Goal: Find specific page/section: Find specific page/section

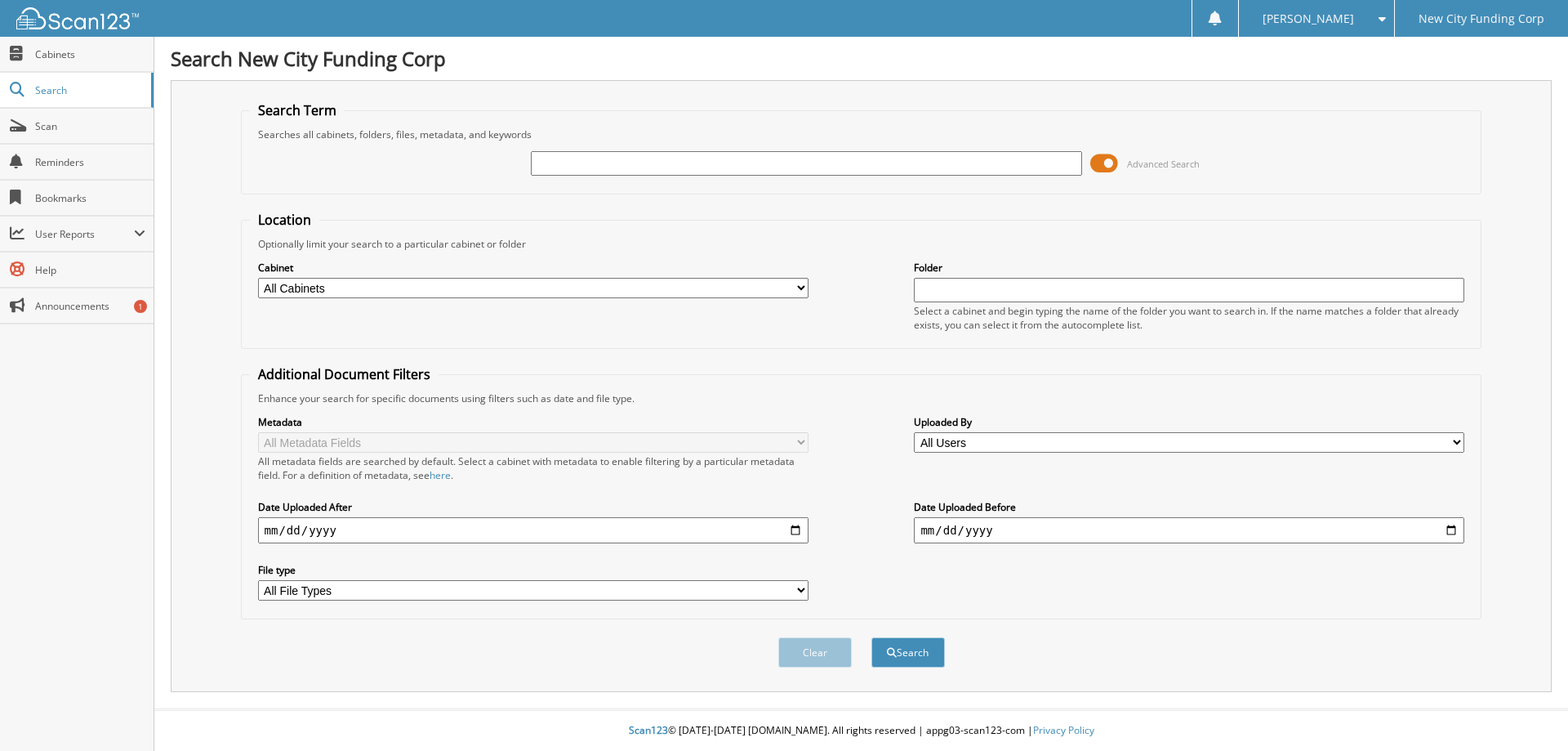
click at [1111, 164] on span at bounding box center [1104, 164] width 28 height 24
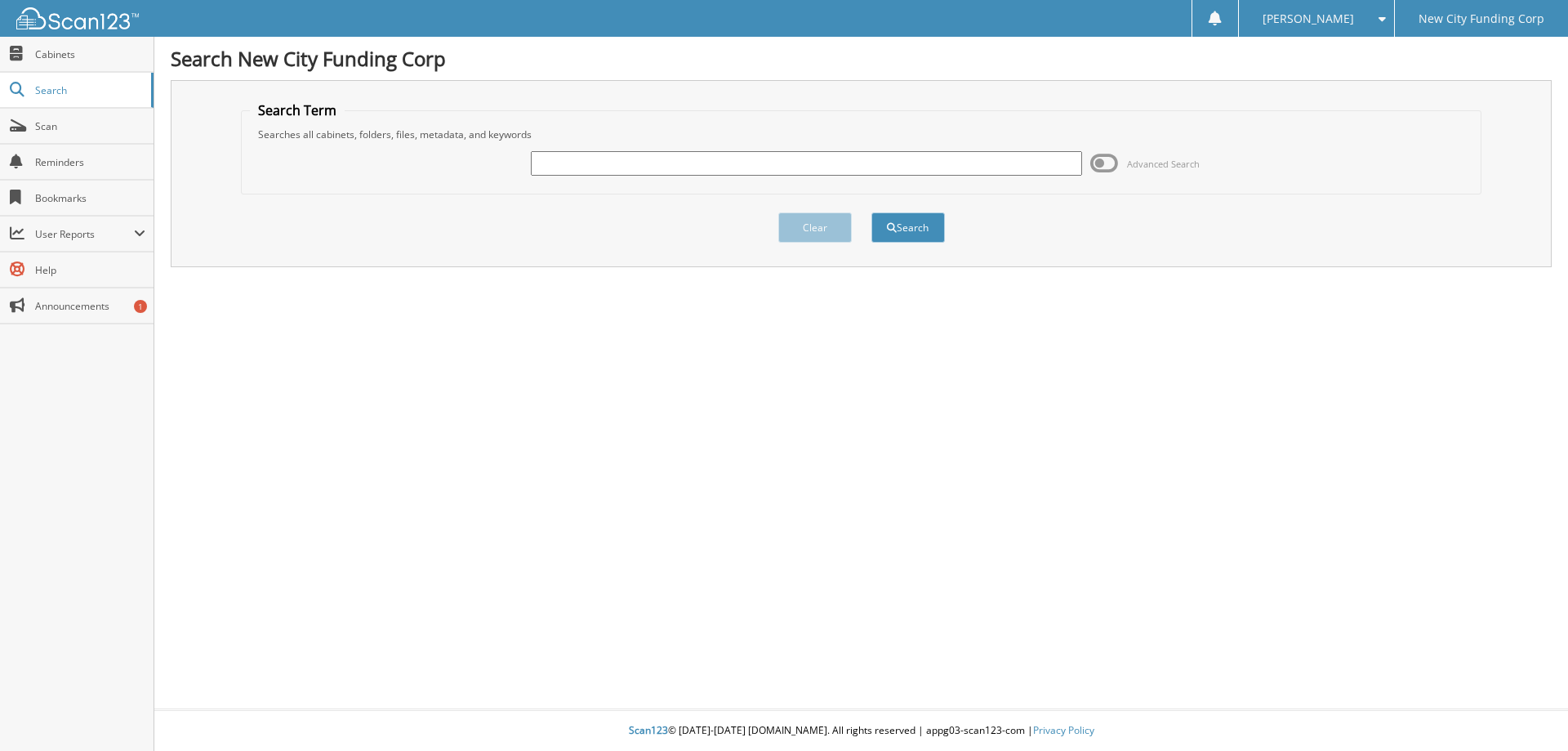
click at [972, 153] on input "text" at bounding box center [806, 164] width 550 height 24
type input "350407"
click at [871, 212] on button "Search" at bounding box center [907, 227] width 74 height 30
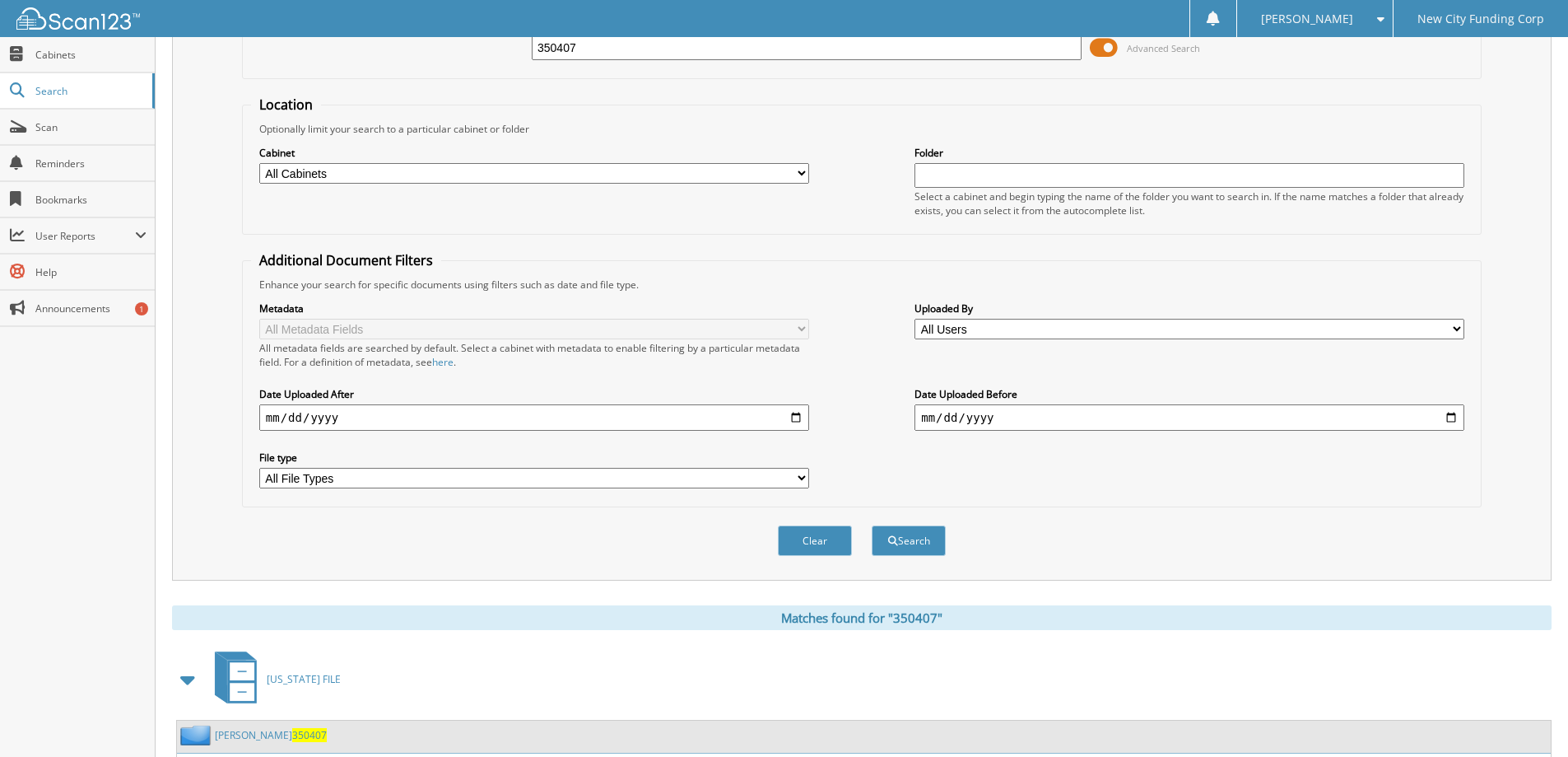
scroll to position [256, 0]
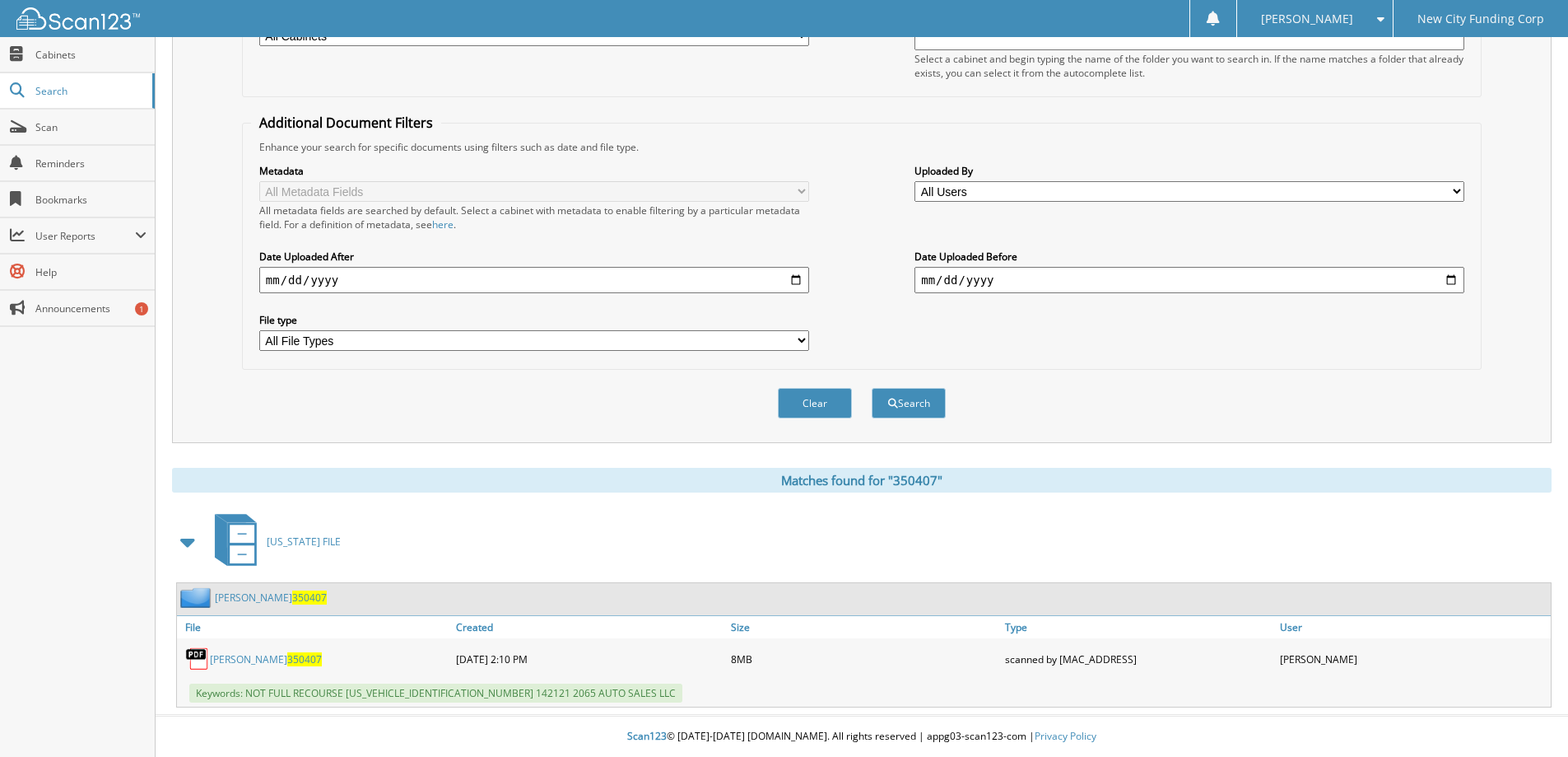
click at [249, 656] on link "JOSEPH WILLIAMS 350407" at bounding box center [266, 659] width 112 height 14
